Goal: Complete application form

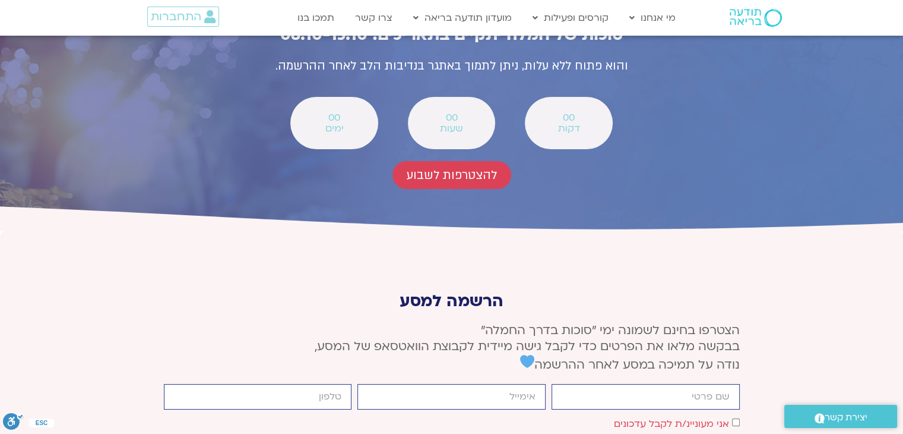
scroll to position [4279, 0]
click at [725, 383] on input "firstname" at bounding box center [646, 396] width 188 height 26
type input "שירה"
click at [469, 383] on input "email" at bounding box center [452, 396] width 188 height 26
type input "S"
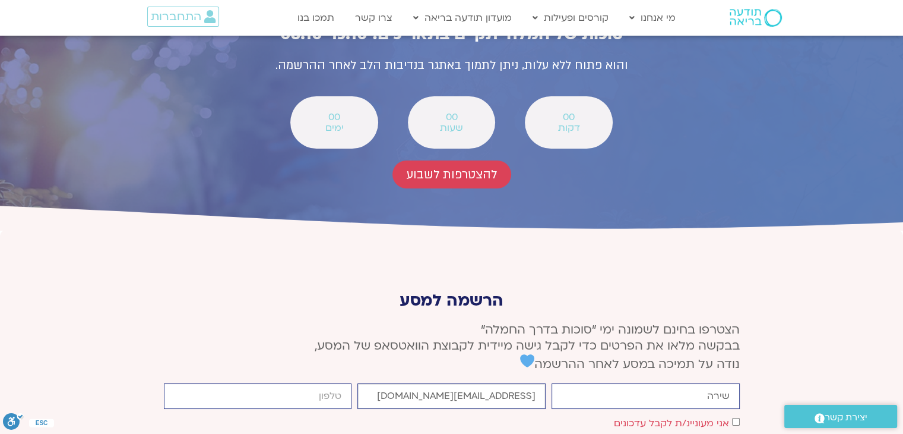
type input "[EMAIL_ADDRESS][DOMAIN_NAME]"
click at [324, 383] on input "cellphone" at bounding box center [258, 396] width 188 height 26
type input "0524292556"
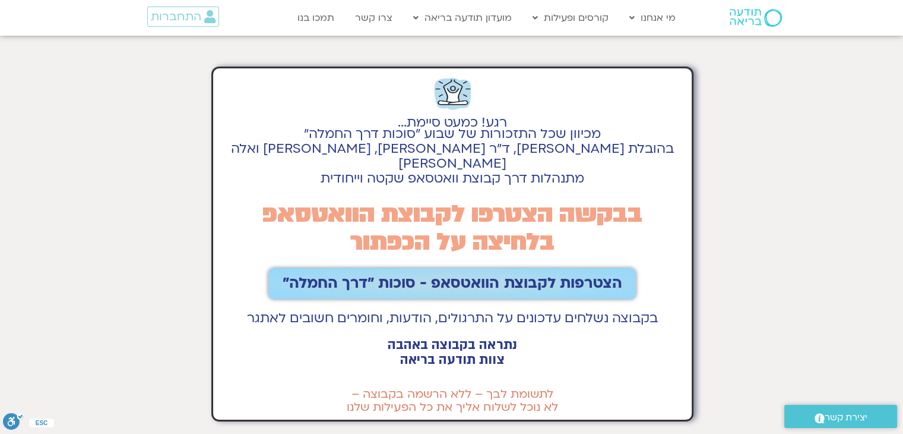
click at [540, 275] on span "הצטרפות לקבוצת הוואטסאפ - סוכות ״דרך החמלה״" at bounding box center [452, 283] width 339 height 17
